Goal: Transaction & Acquisition: Purchase product/service

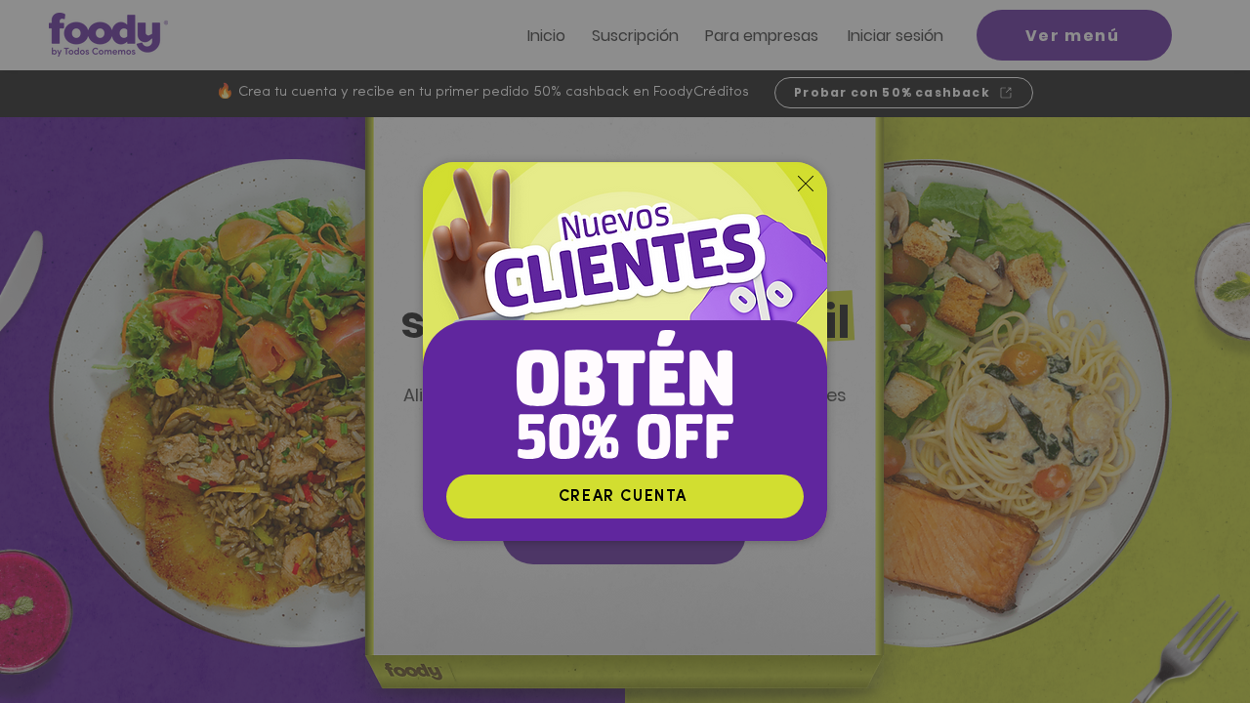
click at [801, 178] on icon "Volver al sitio" at bounding box center [806, 184] width 16 height 16
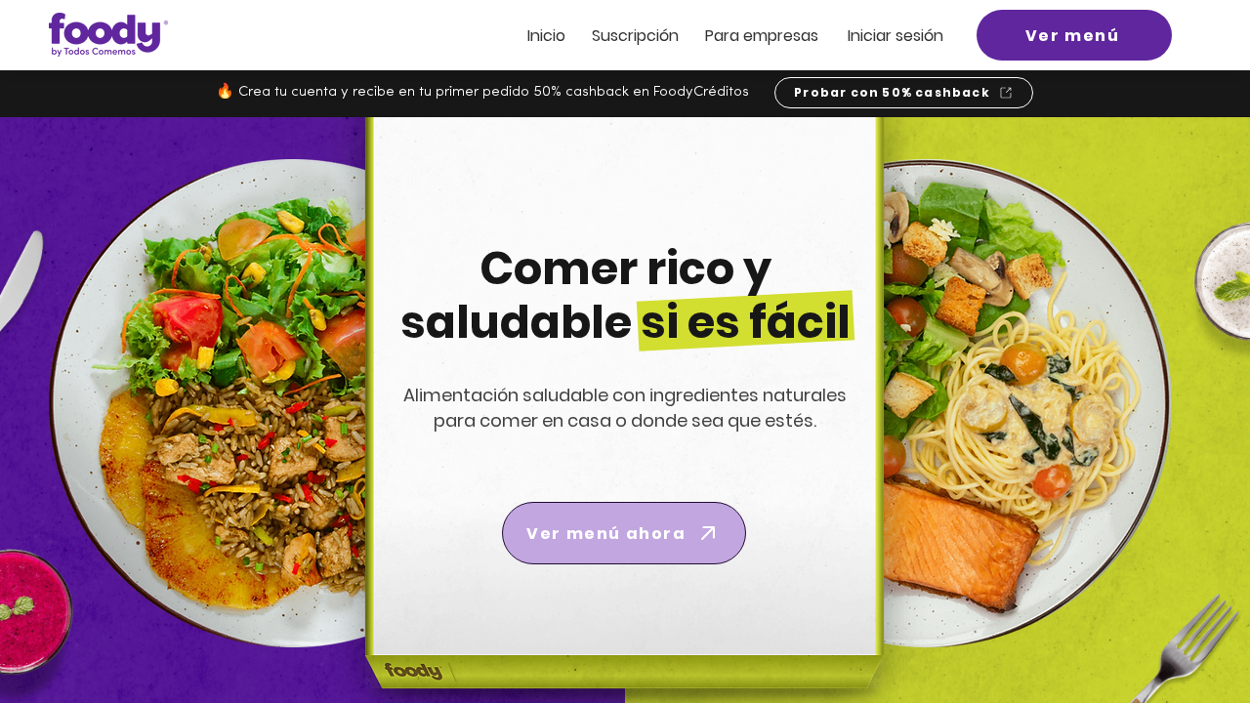
click at [650, 533] on span "Ver menú ahora" at bounding box center [606, 534] width 159 height 24
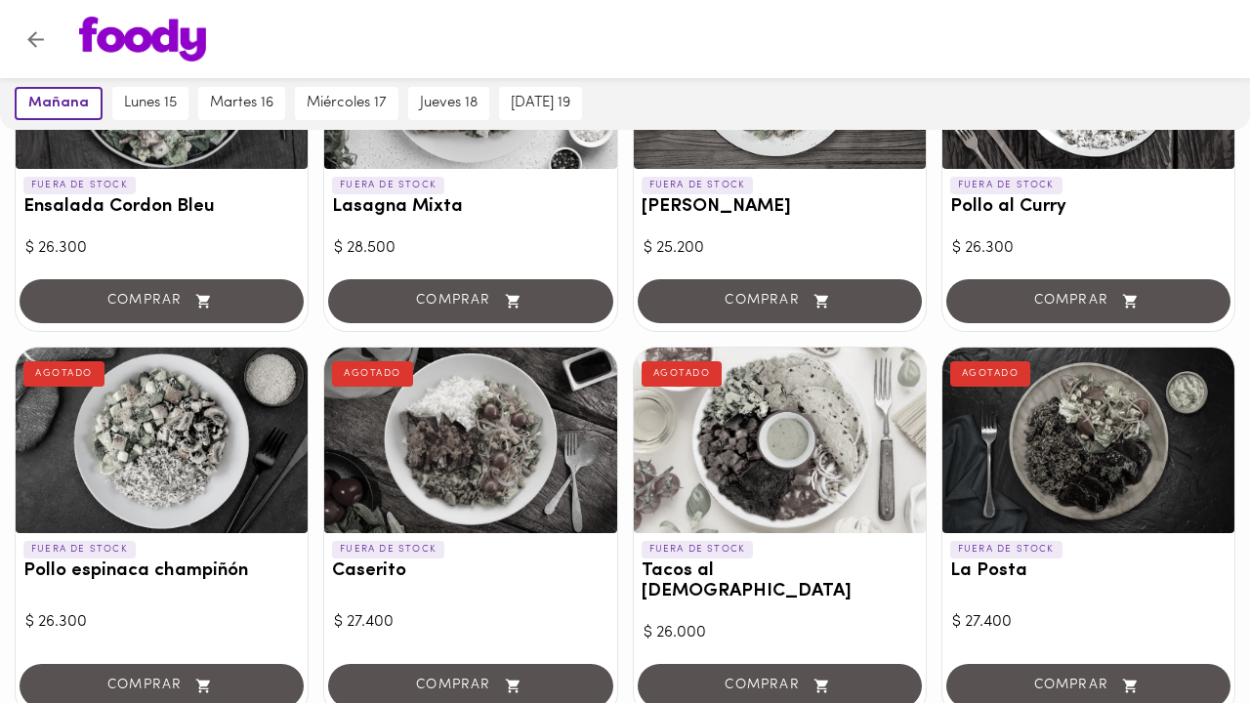
scroll to position [1038, 0]
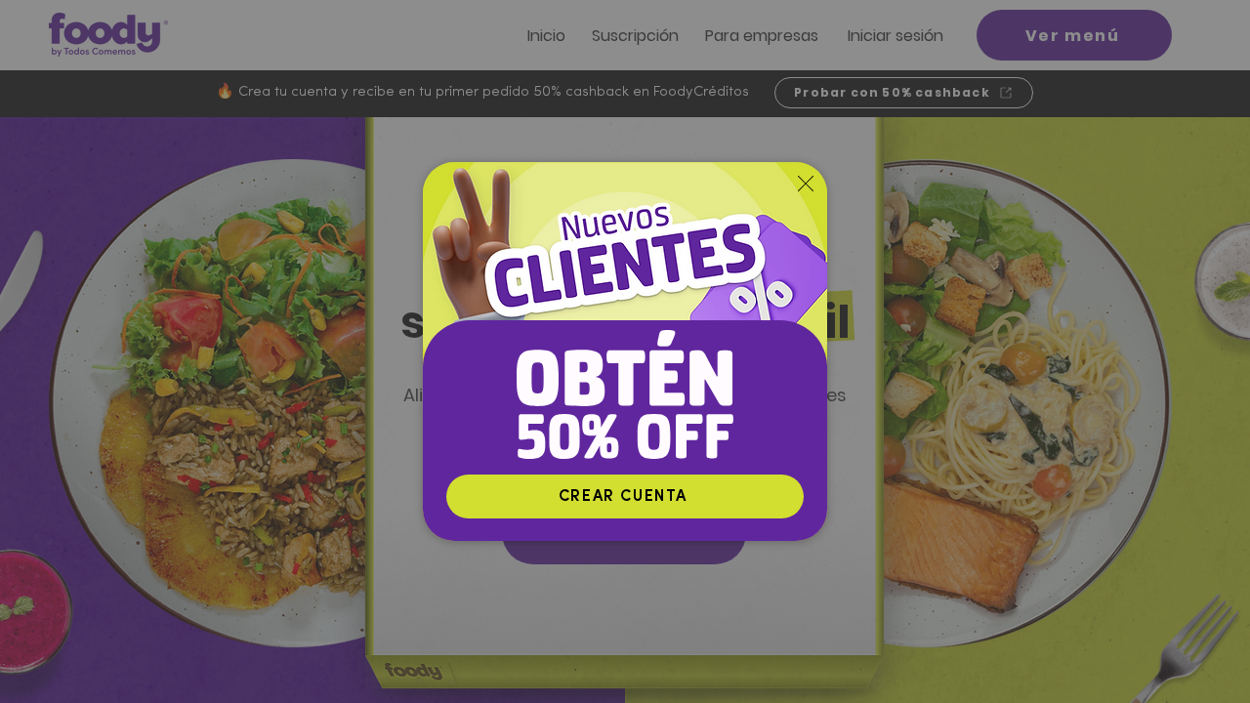
click at [811, 178] on icon "Volver al sitio" at bounding box center [806, 184] width 16 height 16
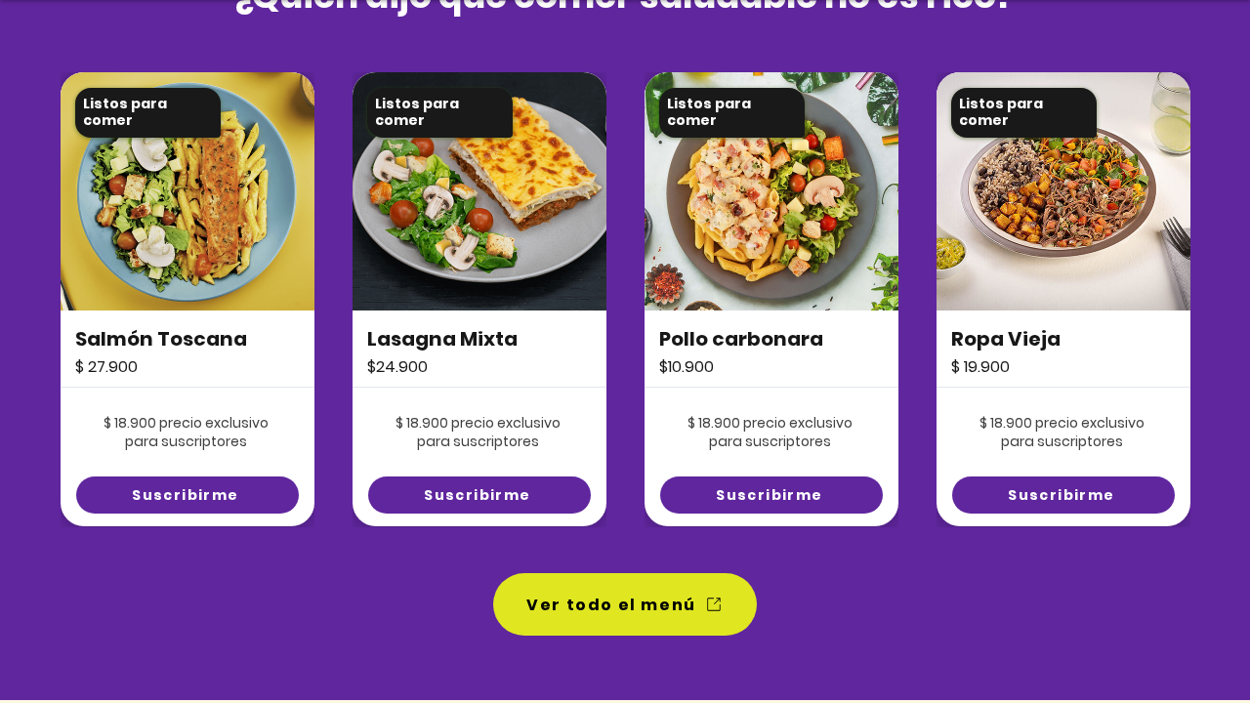
scroll to position [1395, 0]
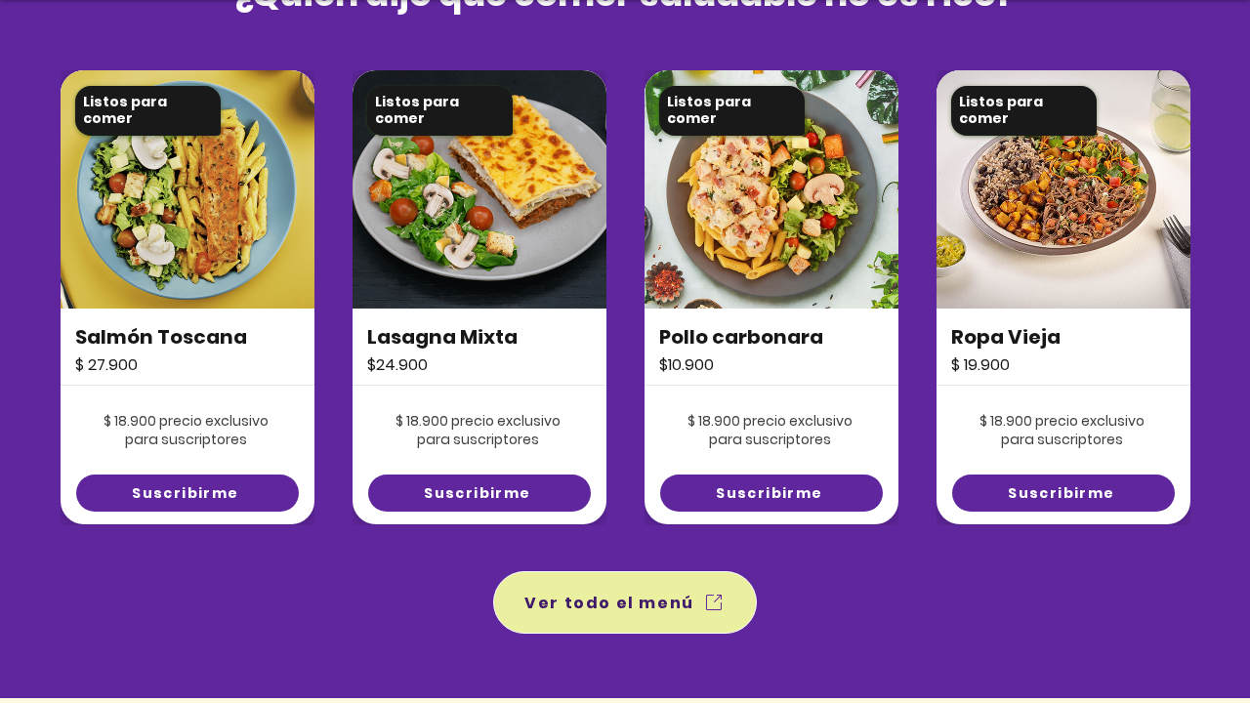
click at [600, 599] on span "Ver todo el menú" at bounding box center [610, 603] width 170 height 24
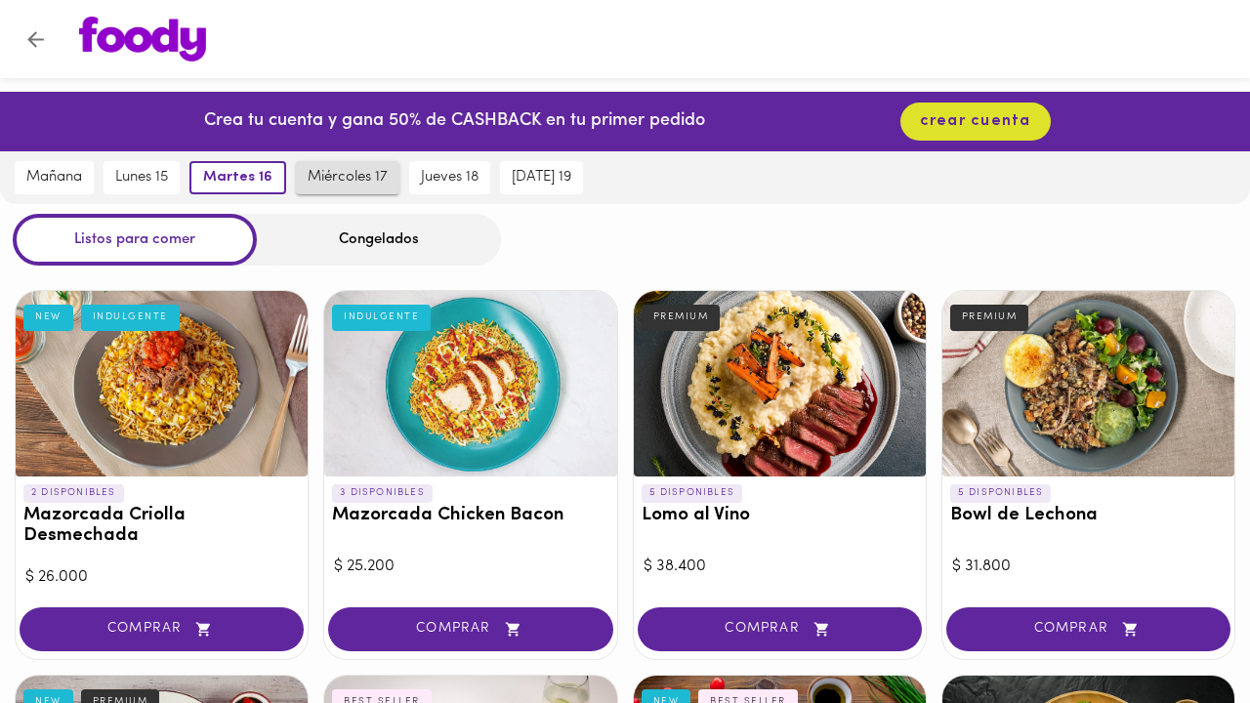
click at [371, 175] on span "miércoles 17" at bounding box center [348, 178] width 80 height 18
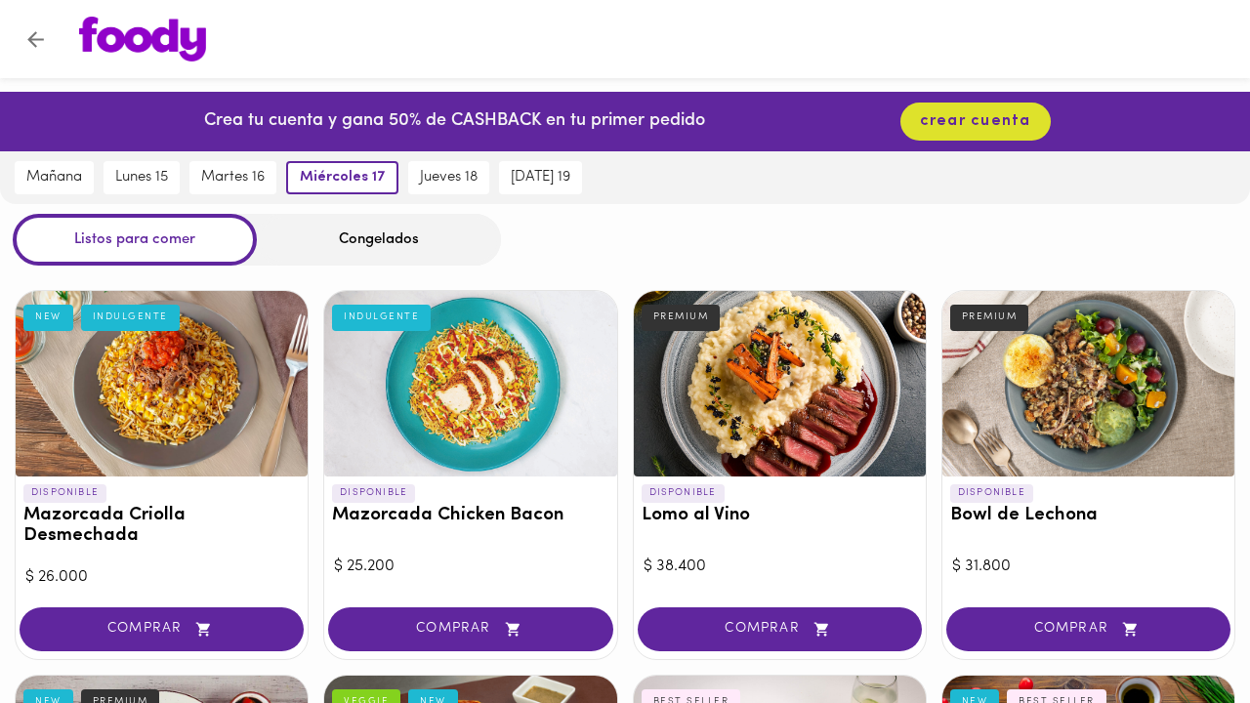
click at [379, 248] on div "Congelados" at bounding box center [379, 240] width 244 height 52
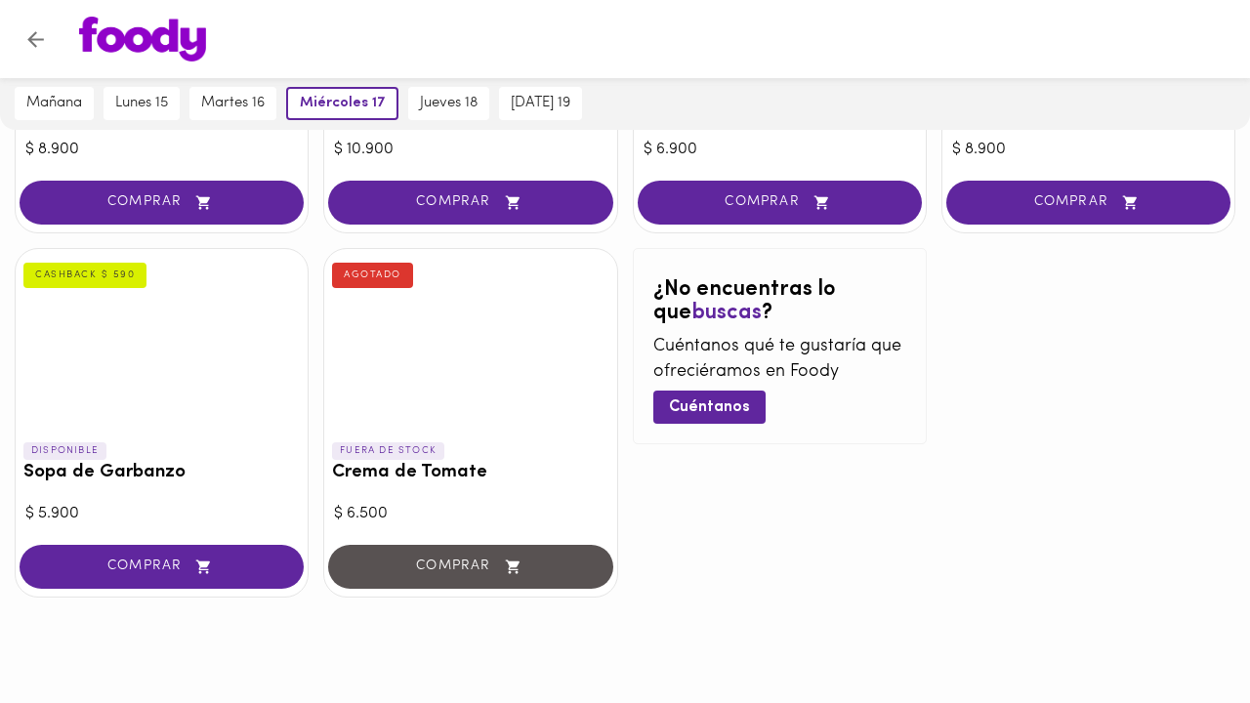
scroll to position [1211, 0]
